Goal: Contribute content: Contribute content

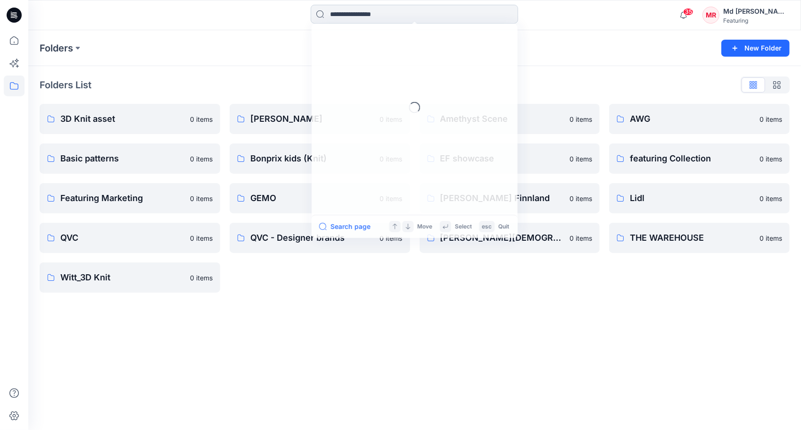
click at [350, 15] on input at bounding box center [415, 14] width 208 height 19
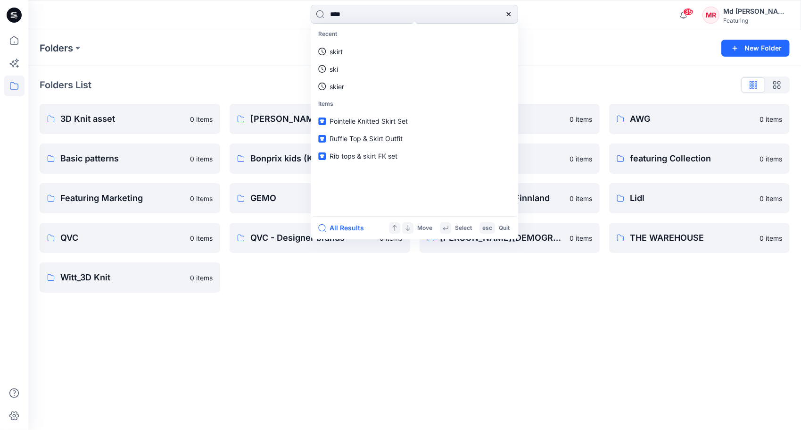
type input "****"
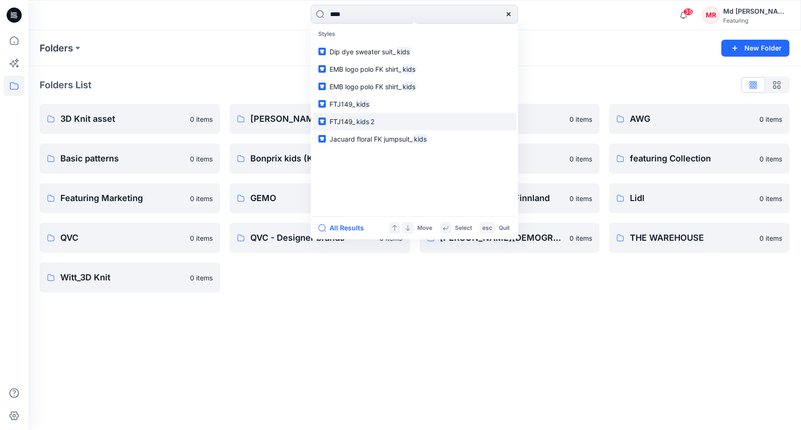
click at [373, 122] on span "2" at bounding box center [373, 121] width 4 height 8
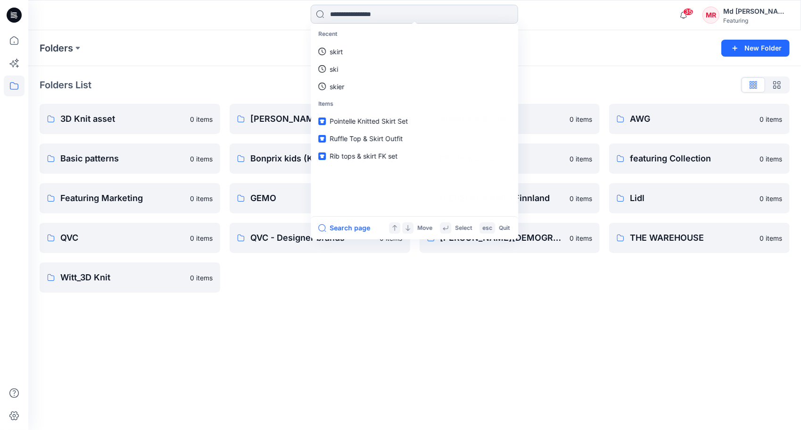
click at [351, 14] on input at bounding box center [415, 14] width 208 height 19
click at [347, 53] on link "kids" at bounding box center [415, 51] width 204 height 17
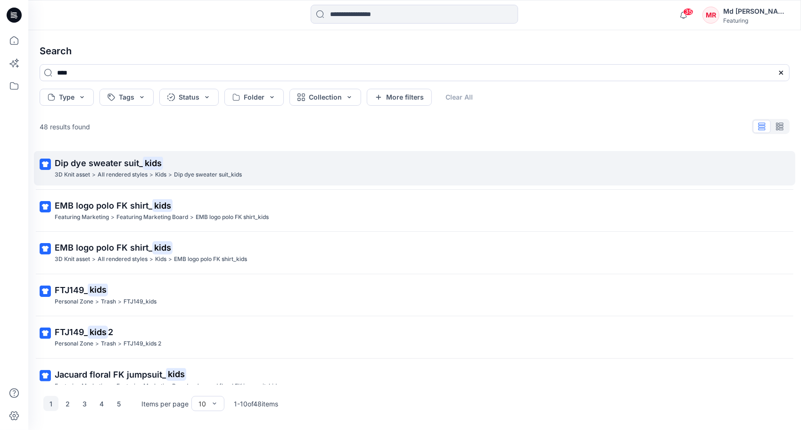
click at [134, 161] on span "Dip dye sweater suit_" at bounding box center [99, 163] width 88 height 10
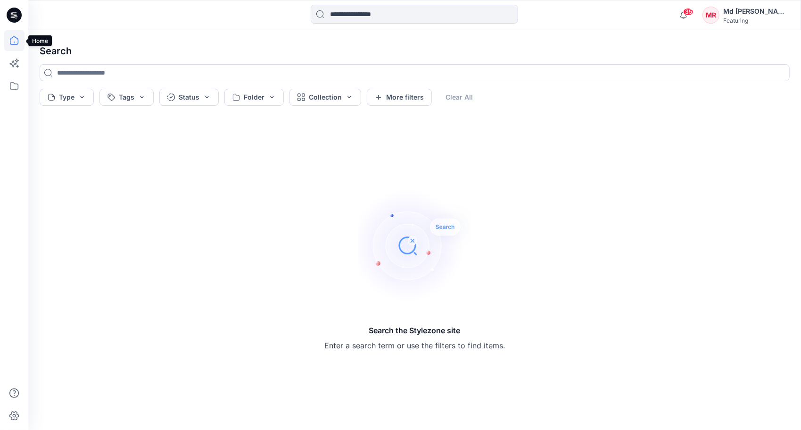
click at [14, 42] on icon at bounding box center [14, 40] width 21 height 21
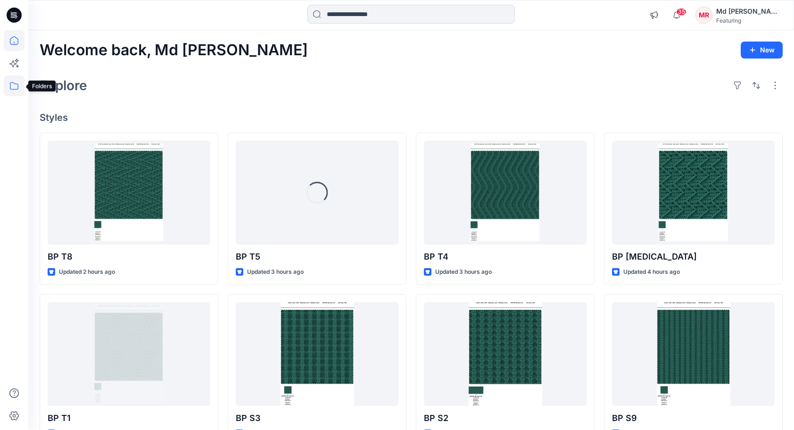
click at [13, 90] on icon at bounding box center [14, 85] width 21 height 21
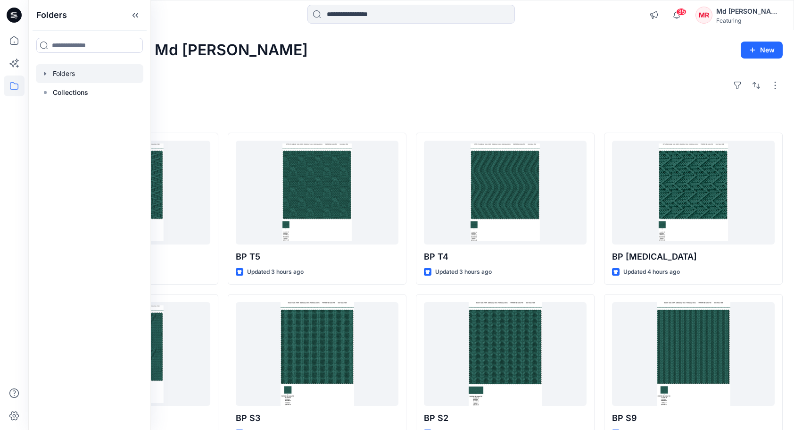
click at [66, 79] on div at bounding box center [90, 73] width 108 height 19
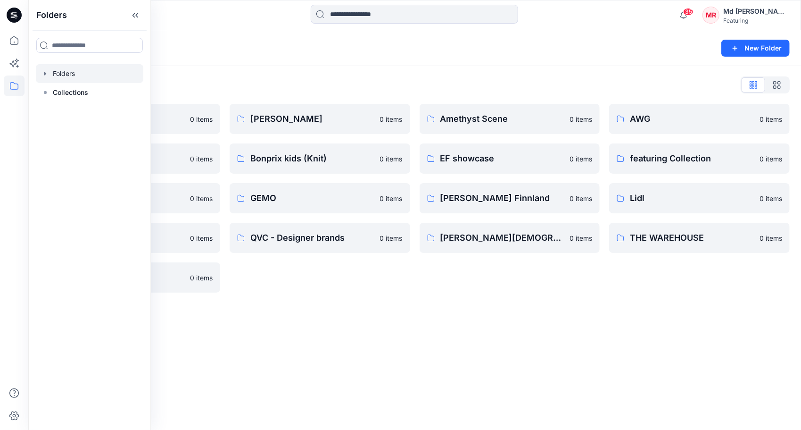
click at [265, 80] on div "Folders List" at bounding box center [415, 84] width 750 height 15
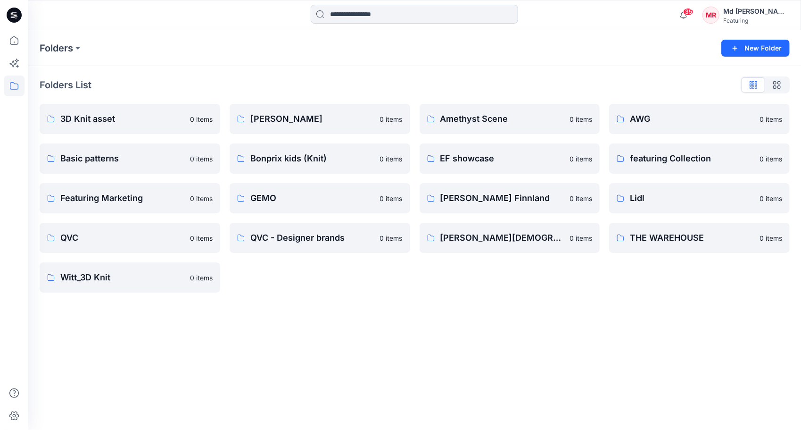
click at [351, 16] on input at bounding box center [415, 14] width 208 height 19
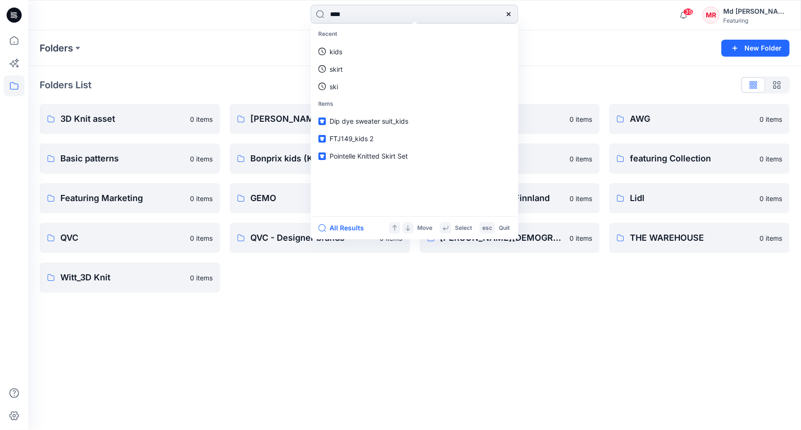
type input "****"
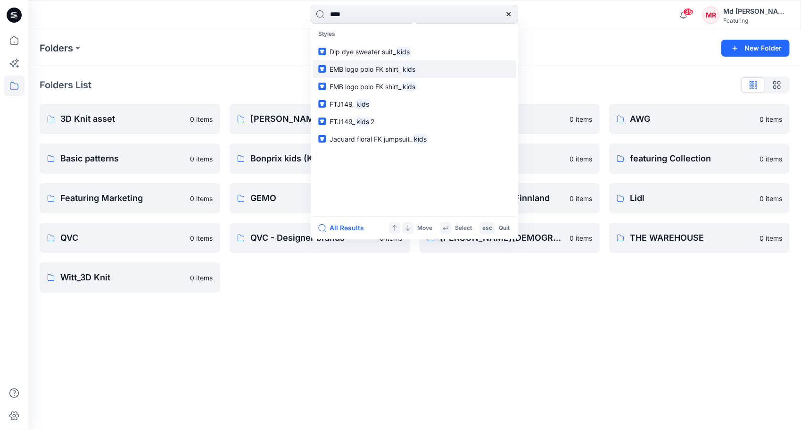
click at [375, 70] on span "EMB logo polo FK shirt_" at bounding box center [366, 69] width 72 height 8
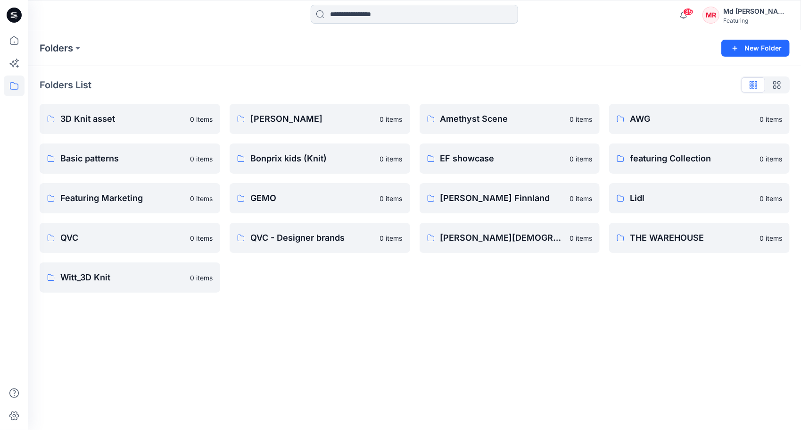
click at [345, 14] on input at bounding box center [415, 14] width 208 height 19
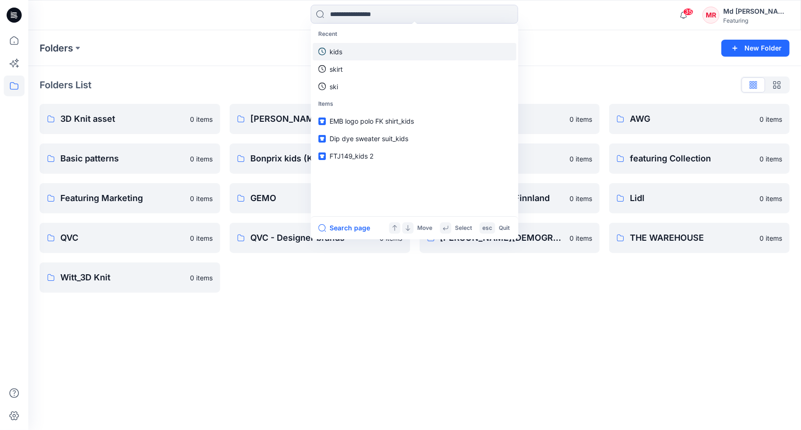
click at [343, 48] on link "kids" at bounding box center [415, 51] width 204 height 17
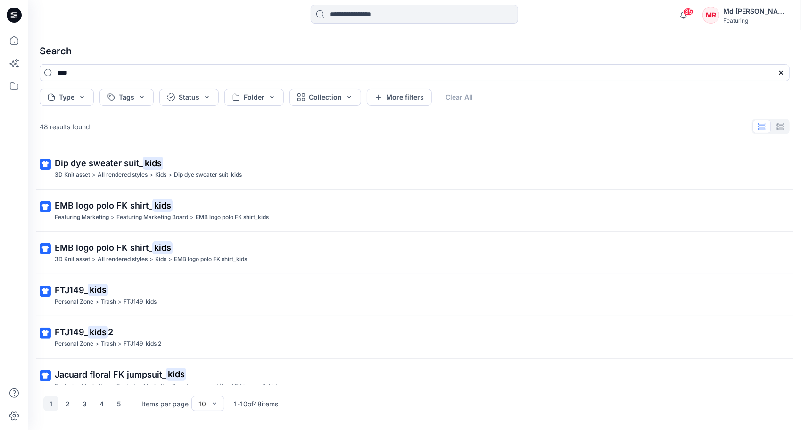
scroll to position [183, 0]
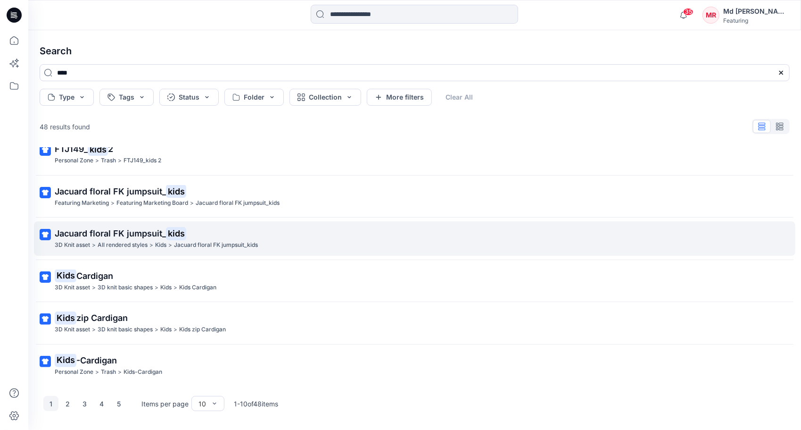
click at [160, 231] on span "Jacuard floral FK jumpsuit_" at bounding box center [110, 233] width 111 height 10
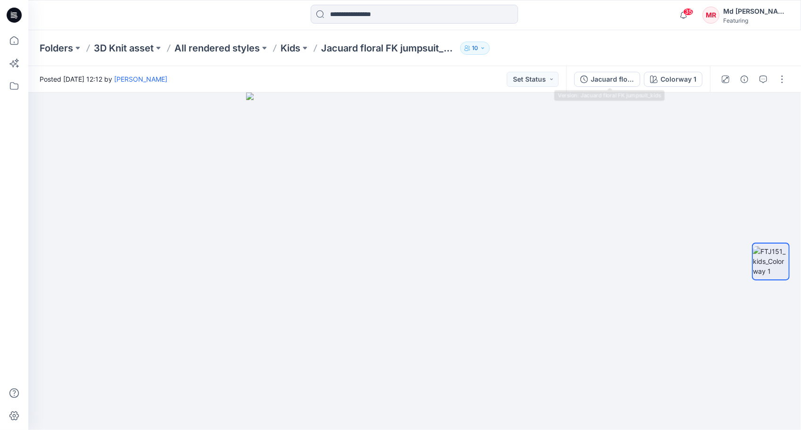
click at [611, 80] on div "Jacuard floral FK jumpsuit_kids" at bounding box center [612, 79] width 43 height 10
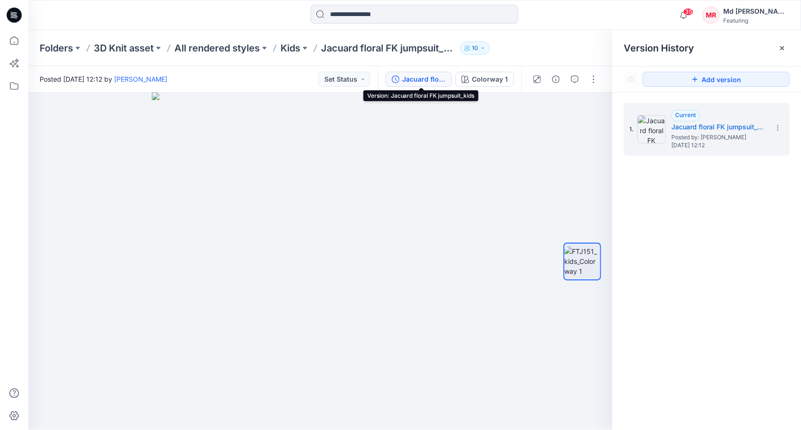
click at [405, 81] on div "Jacuard floral FK jumpsuit_kids" at bounding box center [423, 79] width 43 height 10
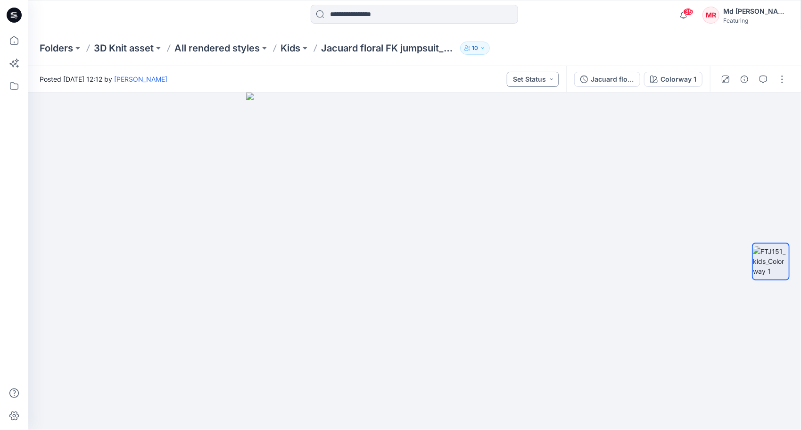
click at [546, 80] on button "Set Status" at bounding box center [533, 79] width 52 height 15
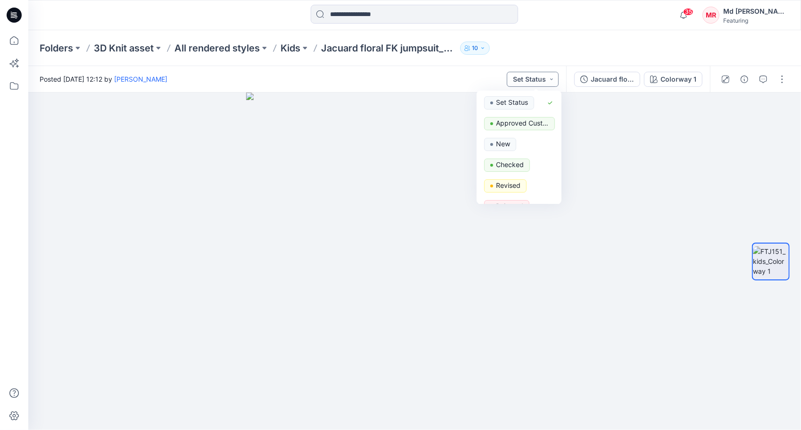
click at [546, 80] on button "Set Status" at bounding box center [533, 79] width 52 height 15
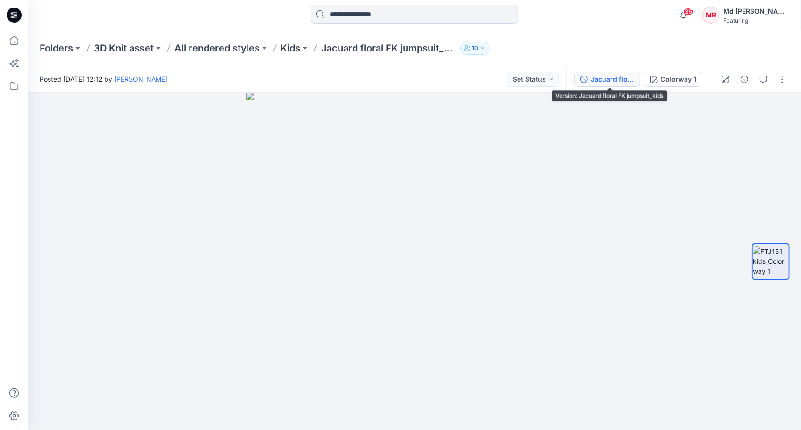
click at [600, 81] on div "Jacuard floral FK jumpsuit_kids" at bounding box center [612, 79] width 43 height 10
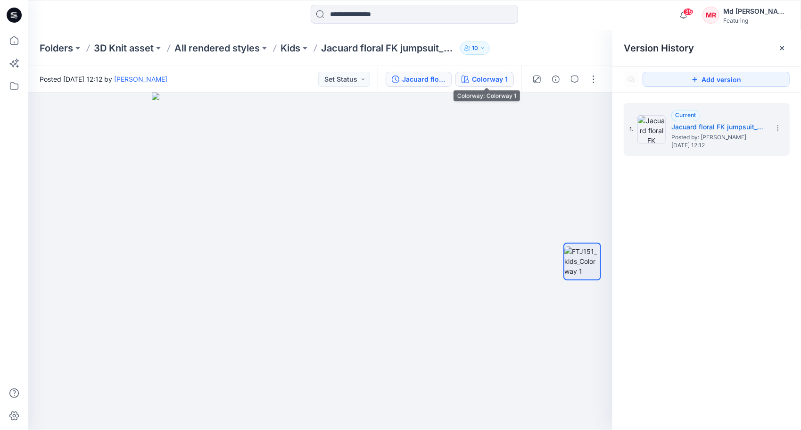
click at [502, 75] on div "Colorway 1" at bounding box center [490, 79] width 36 height 10
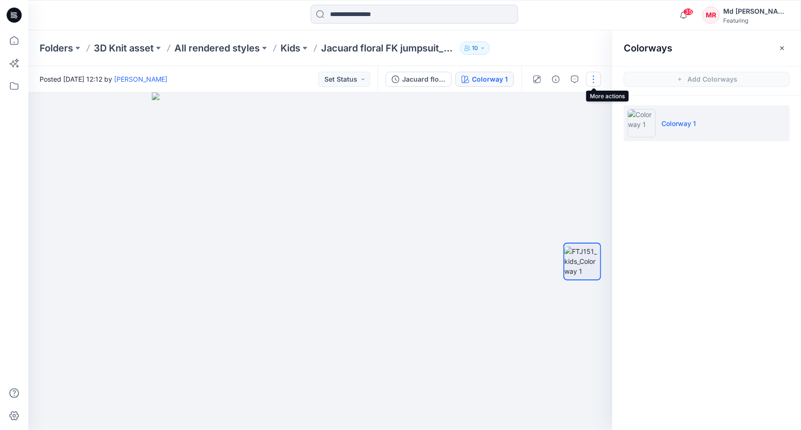
click at [593, 80] on button "button" at bounding box center [593, 79] width 15 height 15
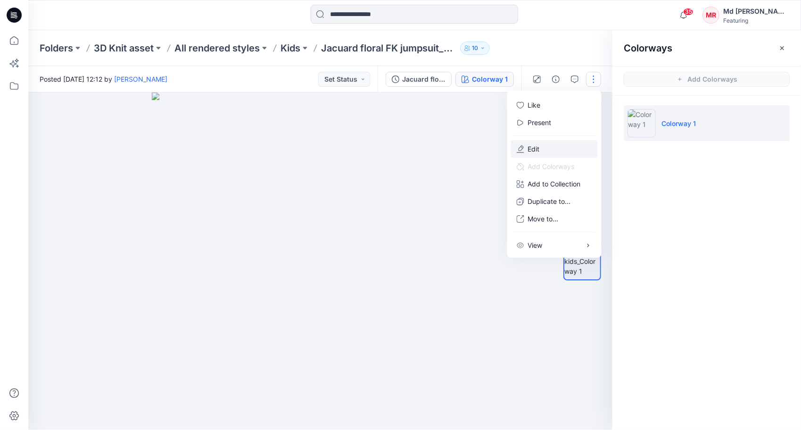
click at [538, 148] on p "Edit" at bounding box center [534, 149] width 12 height 10
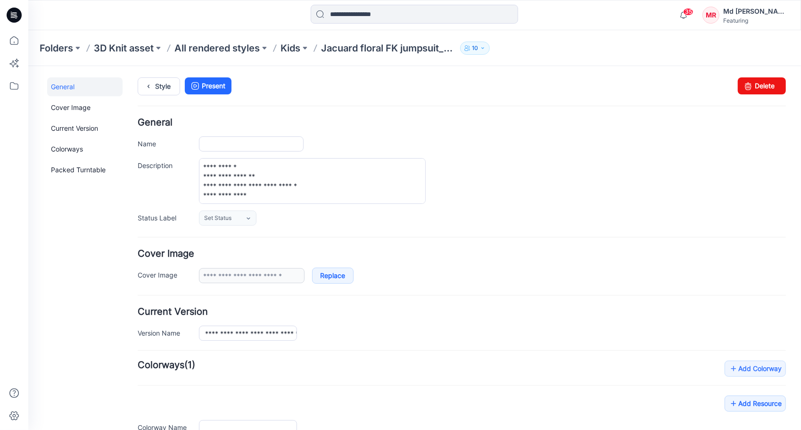
type input "**********"
type textarea "**********"
type input "**********"
drag, startPoint x: 229, startPoint y: 191, endPoint x: 264, endPoint y: 192, distance: 34.9
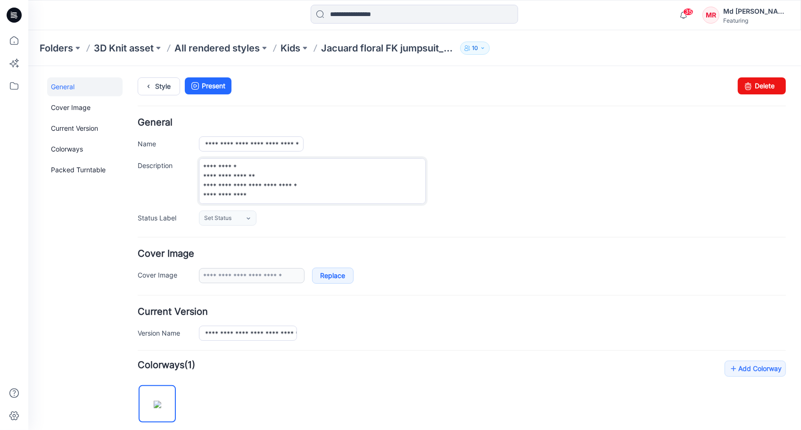
click at [264, 192] on textarea "**********" at bounding box center [312, 181] width 227 height 46
click at [516, 314] on h4 "Current Version" at bounding box center [461, 311] width 648 height 9
